Goal: Task Accomplishment & Management: Complete application form

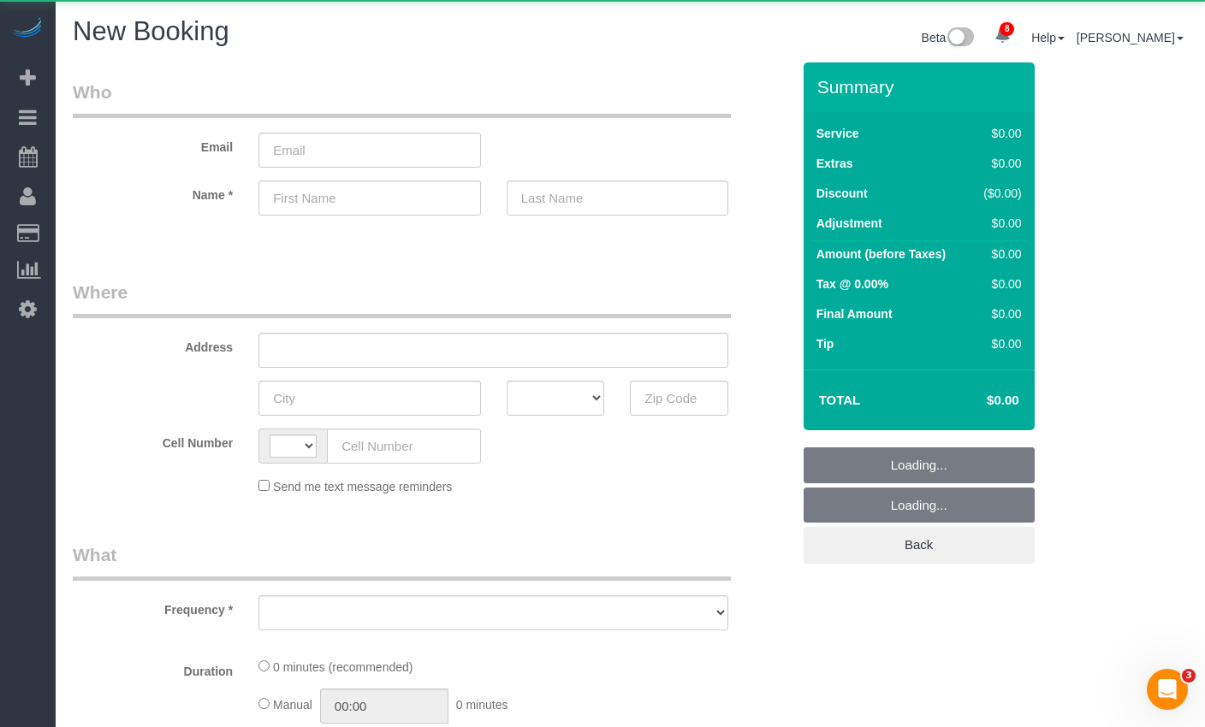
select select "string:[GEOGRAPHIC_DATA]"
select select "object:2696"
select select "number:89"
select select "number:90"
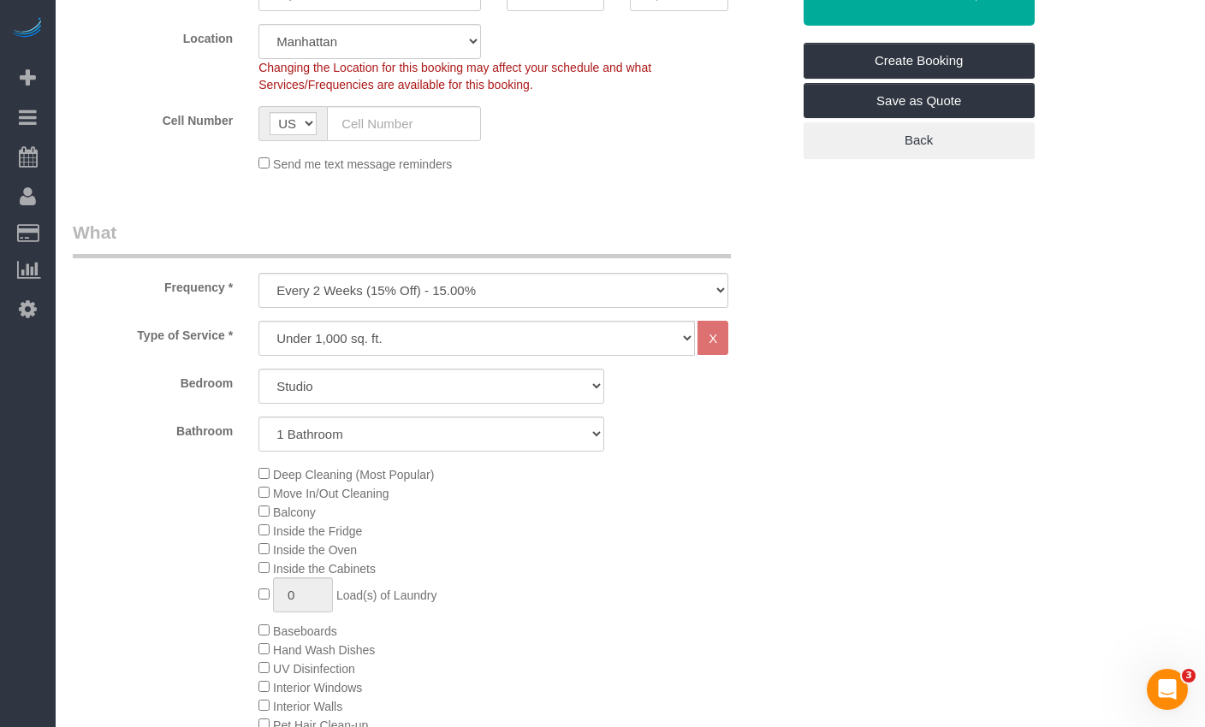
scroll to position [404, 0]
click at [384, 299] on select "One Time Weekly (20% Off) - 20.00% Every 2 Weeks (15% Off) - 15.00% Every 4 Wee…" at bounding box center [493, 291] width 470 height 35
select select "object:3198"
click at [258, 274] on select "One Time Weekly (20% Off) - 20.00% Every 2 Weeks (15% Off) - 15.00% Every 4 Wee…" at bounding box center [493, 291] width 470 height 35
click at [345, 293] on select "One Time Weekly (20% Off) - 20.00% Every 2 Weeks (15% Off) - 15.00% Every 4 Wee…" at bounding box center [493, 291] width 470 height 35
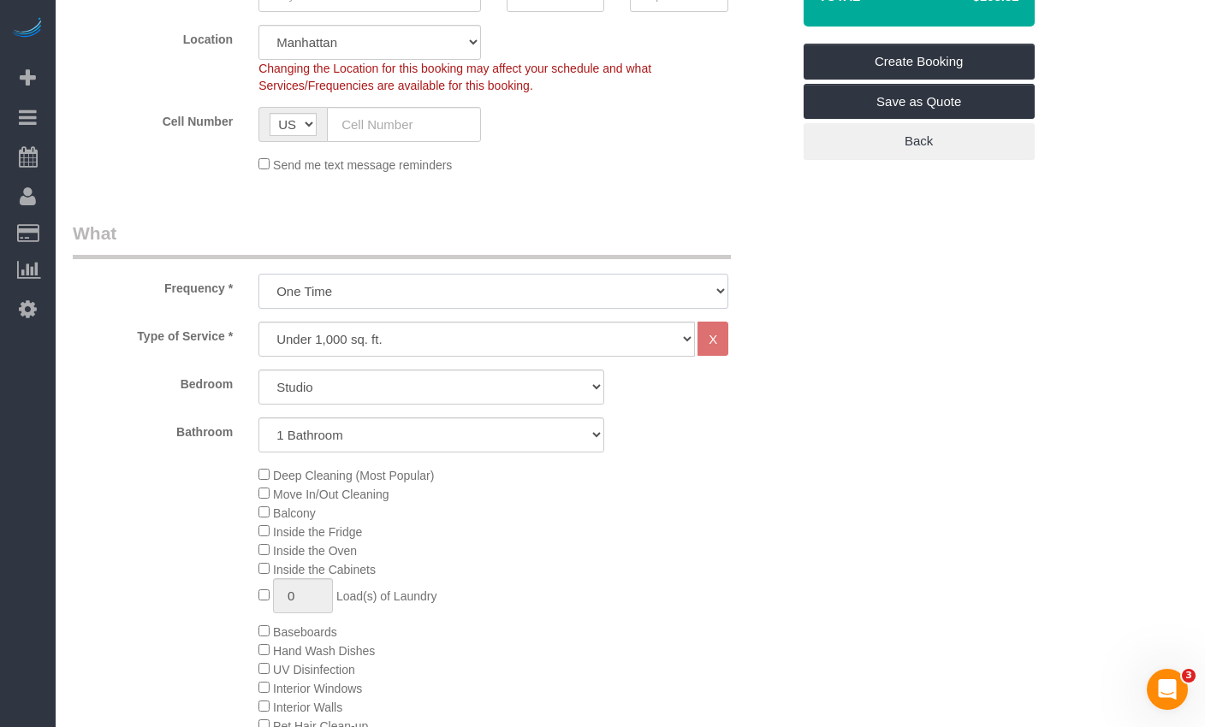
click at [258, 274] on select "One Time Weekly (20% Off) - 20.00% Every 2 Weeks (15% Off) - 15.00% Every 4 Wee…" at bounding box center [493, 291] width 470 height 35
click at [358, 325] on select "Under 1,000 sq. ft. 1,001 - 1,500 sq. ft. 1,500+ sq. ft. Custom Cleaning Office…" at bounding box center [476, 339] width 436 height 35
select select "213"
click at [258, 322] on select "Under 1,000 sq. ft. 1,001 - 1,500 sq. ft. 1,500+ sq. ft. Custom Cleaning Office…" at bounding box center [476, 339] width 436 height 35
select select "1"
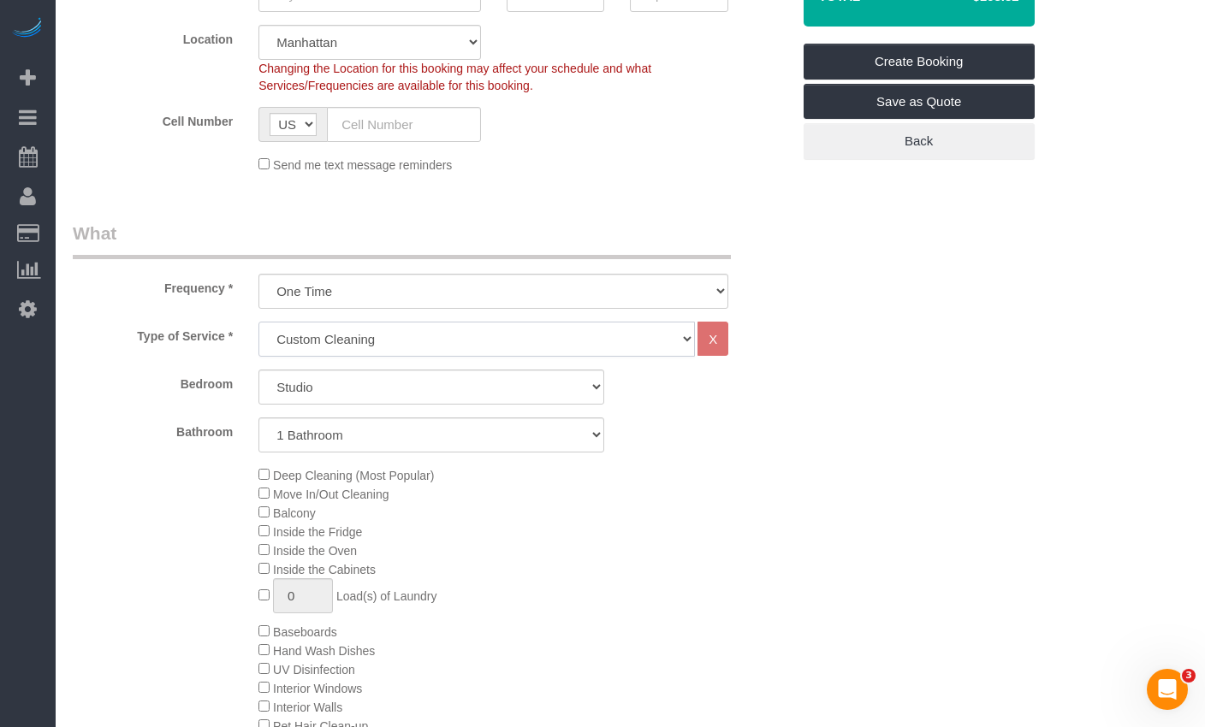
select select "120"
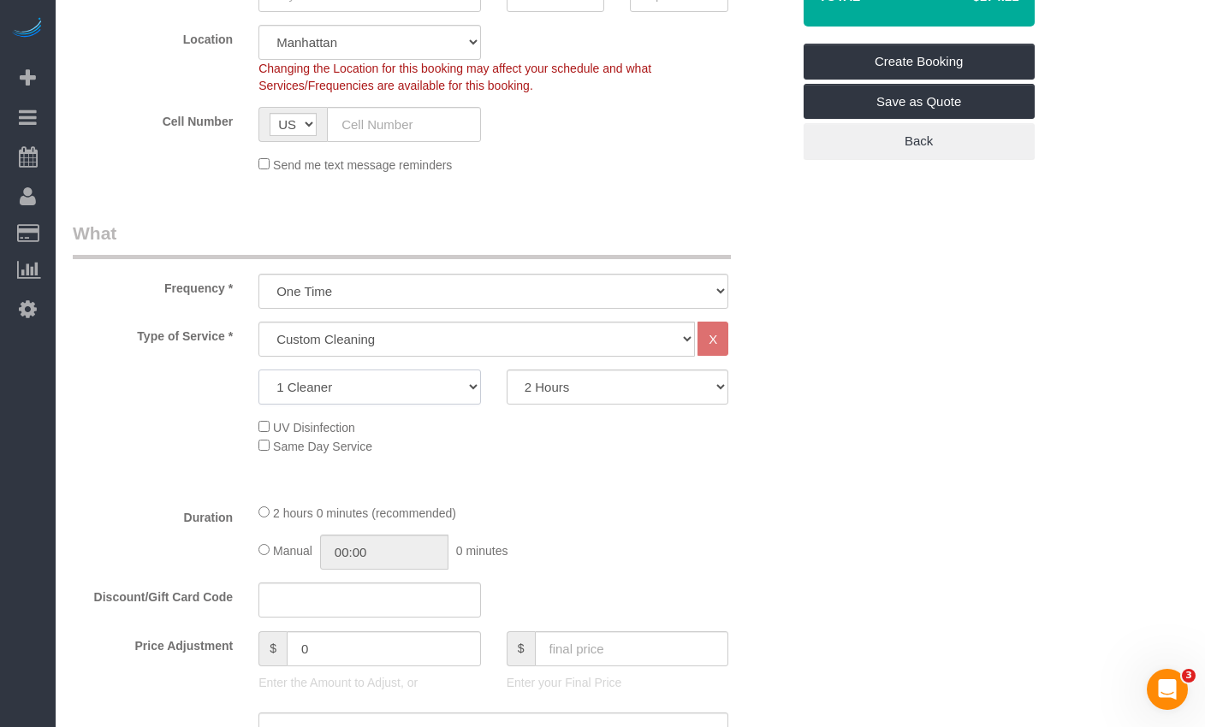
click at [455, 396] on select "1 Cleaner 2 Cleaners 3 Cleaners 4 Cleaners 5 Cleaners" at bounding box center [369, 387] width 222 height 35
click at [258, 370] on select "1 Cleaner 2 Cleaners 3 Cleaners 4 Cleaners 5 Cleaners" at bounding box center [369, 387] width 222 height 35
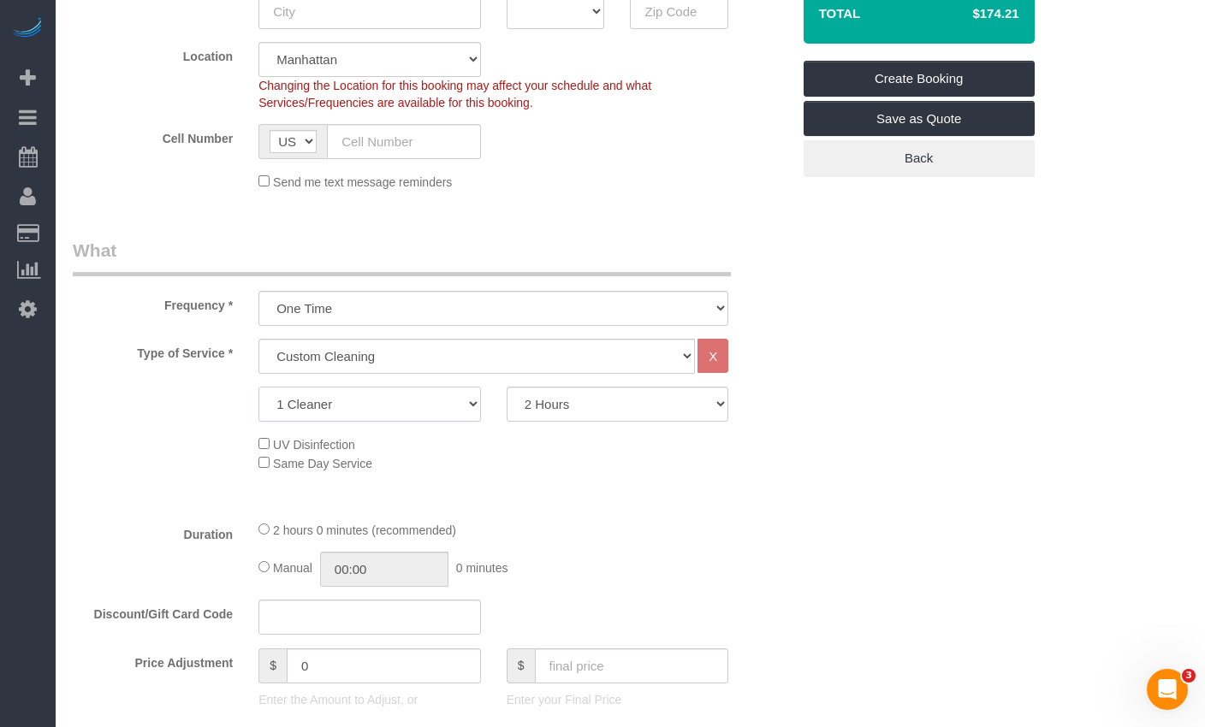
scroll to position [381, 0]
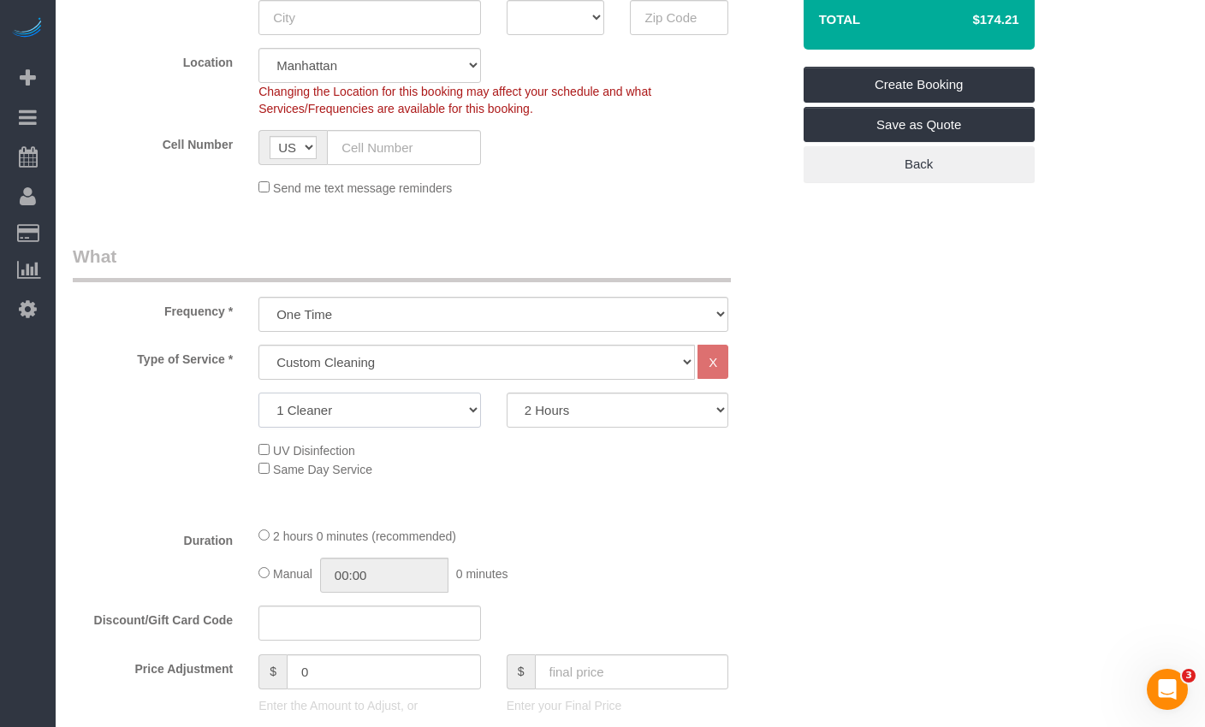
click at [358, 400] on select "1 Cleaner 2 Cleaners 3 Cleaners 4 Cleaners 5 Cleaners" at bounding box center [369, 410] width 222 height 35
click at [258, 393] on select "1 Cleaner 2 Cleaners 3 Cleaners 4 Cleaners 5 Cleaners" at bounding box center [369, 410] width 222 height 35
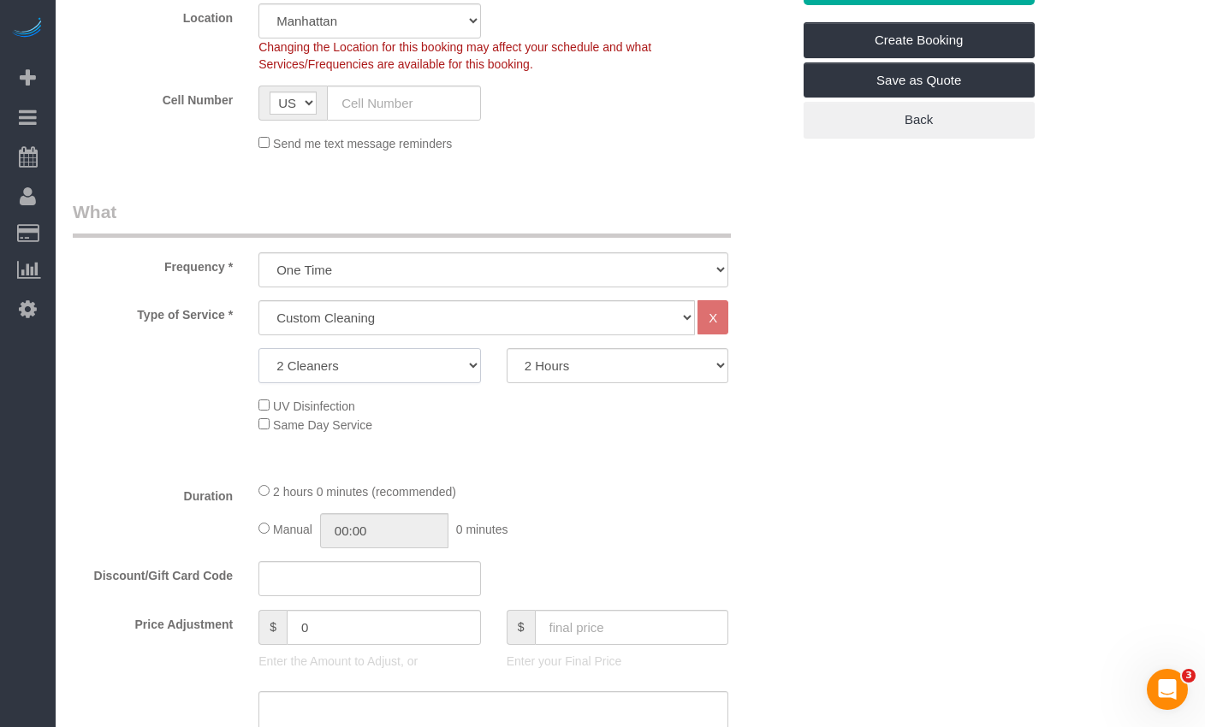
scroll to position [430, 0]
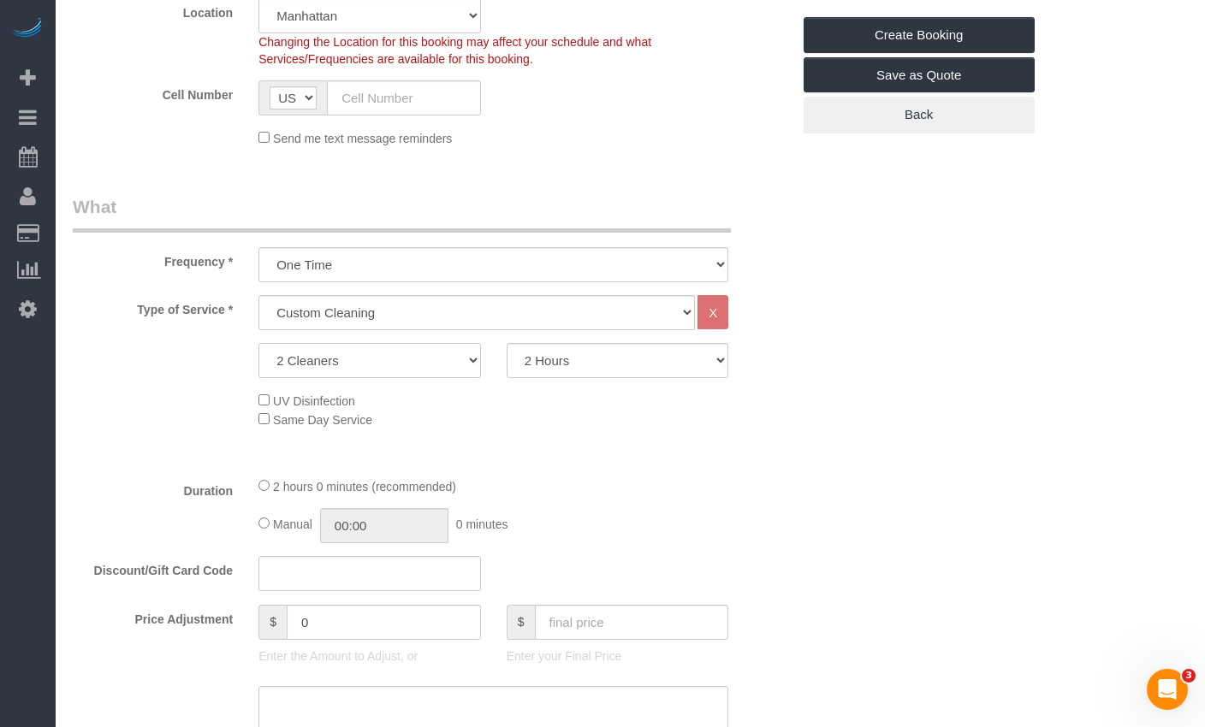
click at [365, 352] on select "1 Cleaner 2 Cleaners 3 Cleaners 4 Cleaners 5 Cleaners" at bounding box center [369, 360] width 222 height 35
click at [258, 343] on select "1 Cleaner 2 Cleaners 3 Cleaners 4 Cleaners 5 Cleaners" at bounding box center [369, 360] width 222 height 35
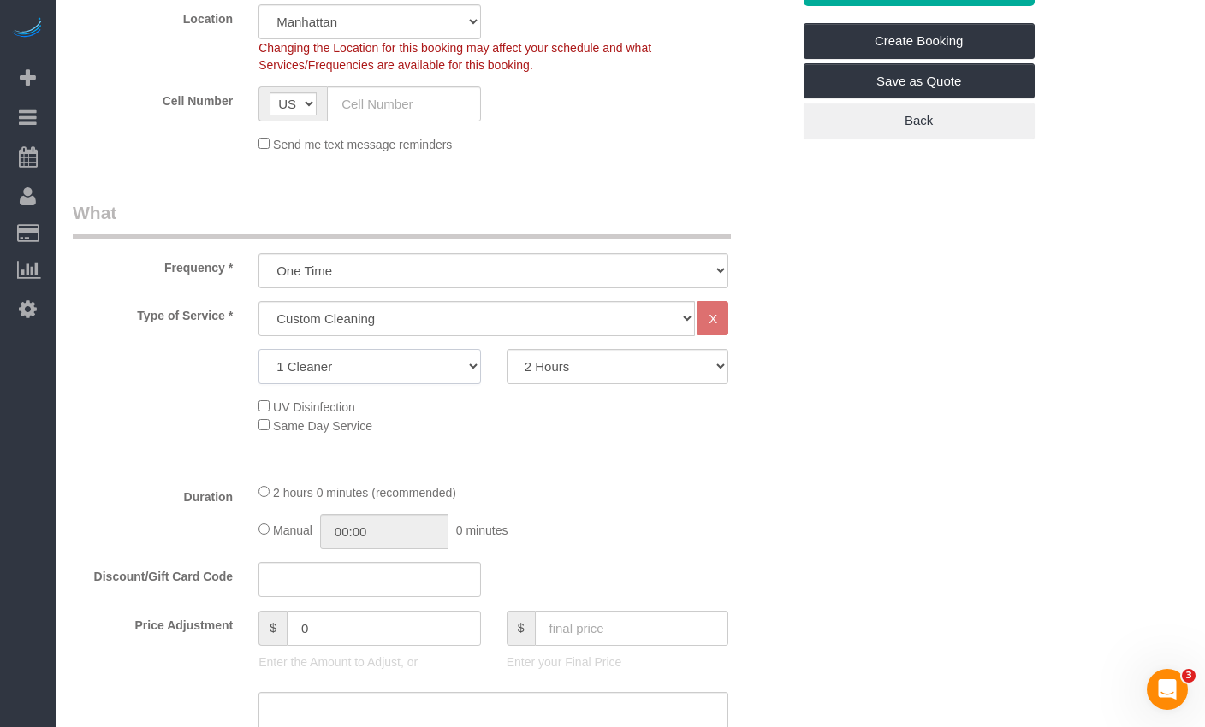
scroll to position [446, 0]
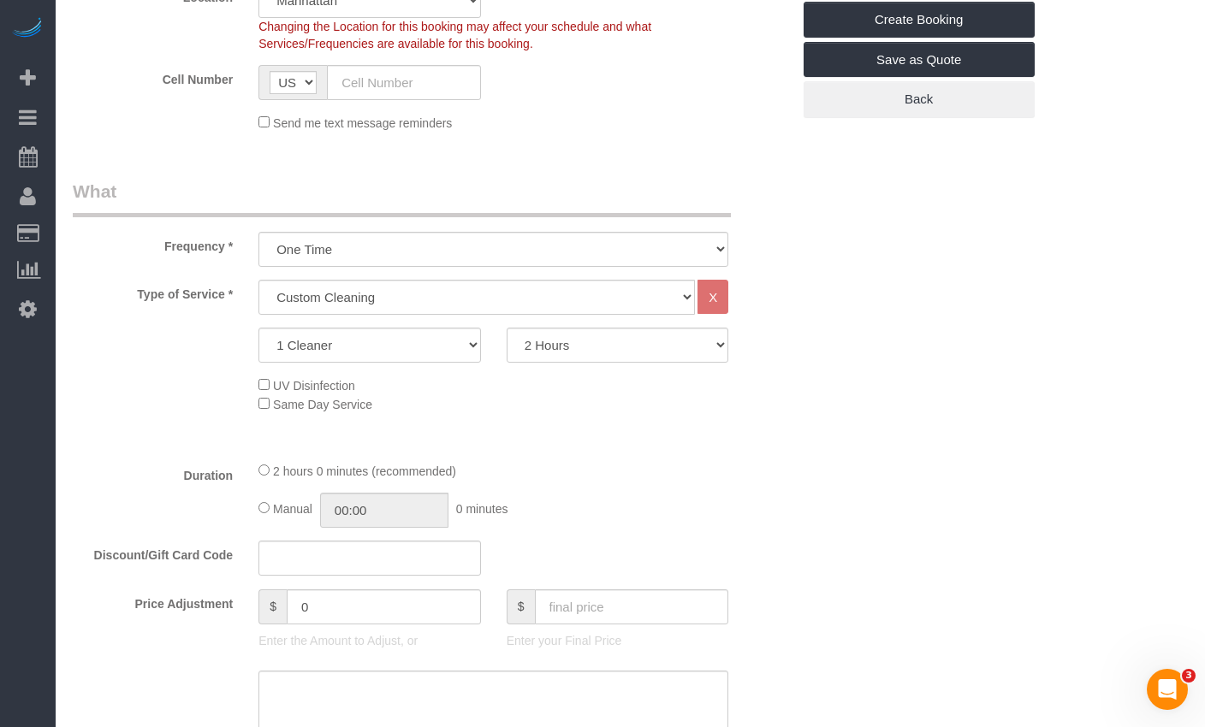
click at [357, 362] on div "Type of Service * Under 1,000 sq. ft. 1,001 - 1,500 sq. ft. 1,500+ sq. ft. Cust…" at bounding box center [432, 364] width 718 height 168
click at [359, 353] on select "1 Cleaner 2 Cleaners 3 Cleaners 4 Cleaners 5 Cleaners" at bounding box center [369, 345] width 222 height 35
select select "2"
click at [258, 328] on select "1 Cleaner 2 Cleaners 3 Cleaners 4 Cleaners 5 Cleaners" at bounding box center [369, 345] width 222 height 35
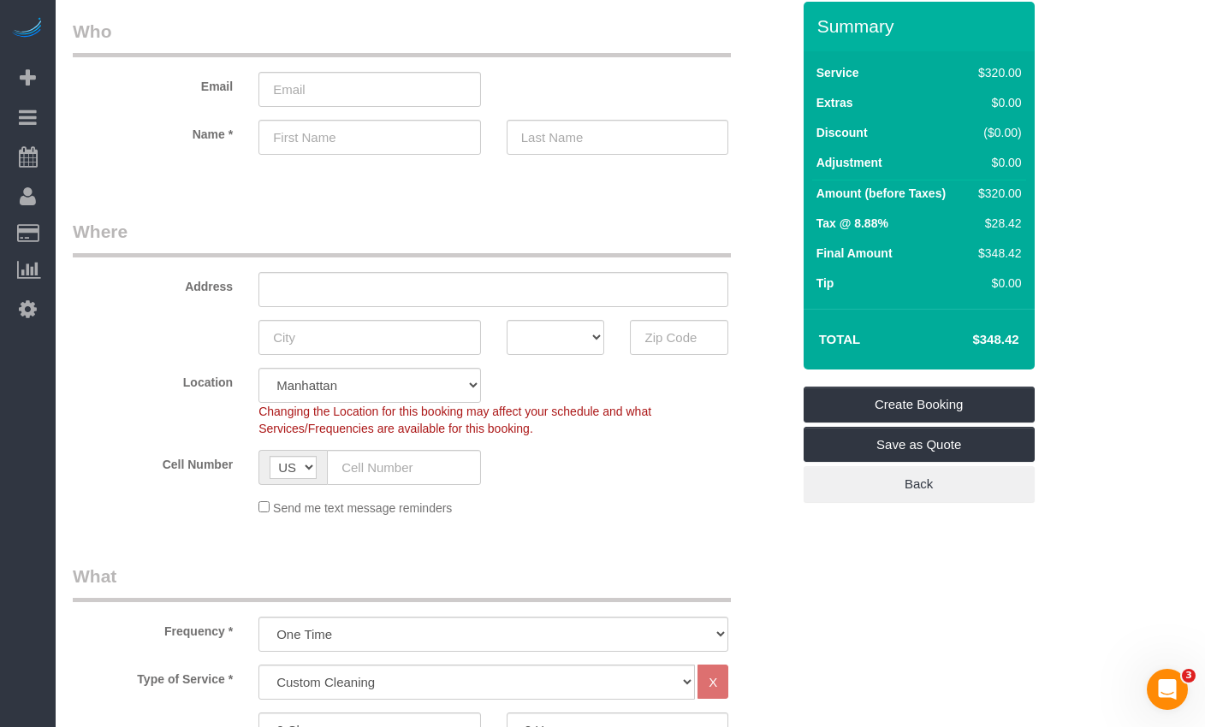
scroll to position [0, 0]
